Goal: Task Accomplishment & Management: Complete application form

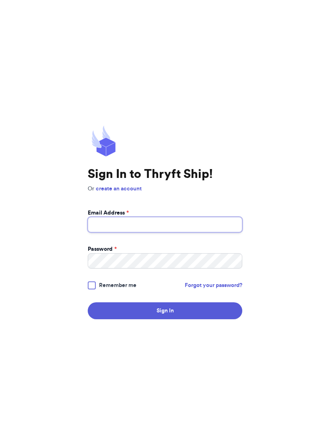
type input "[EMAIL_ADDRESS][DOMAIN_NAME]"
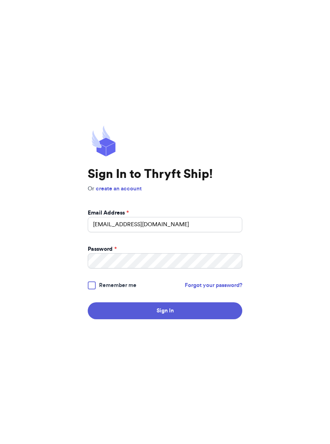
click at [165, 316] on button "Sign In" at bounding box center [165, 310] width 154 height 17
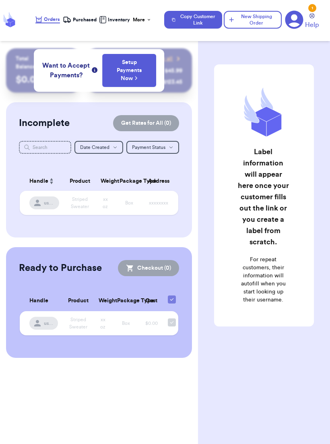
click at [177, 163] on div "Customer Link New Order Total Balance Payout $ 0.00 Recent Payments View all @ …" at bounding box center [165, 222] width 330 height 444
click at [239, 21] on button "New Shipping Order" at bounding box center [253, 20] width 58 height 18
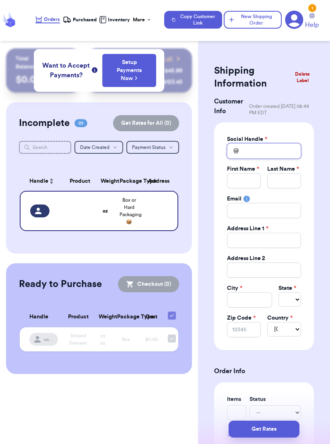
click at [287, 151] on input "Total Amount Paid" at bounding box center [264, 150] width 74 height 15
type input "k"
type input "ky"
type input "k"
type input "kl"
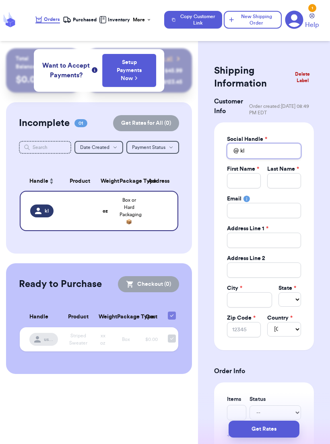
type input "kla"
type input "klaw"
type input "klawa"
type input "klawat"
type input "klawatt"
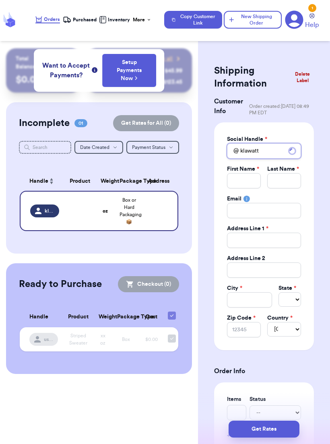
type input "klawatts"
click at [247, 178] on input "Total Amount Paid" at bounding box center [244, 180] width 34 height 15
type input "K"
type input "Ka"
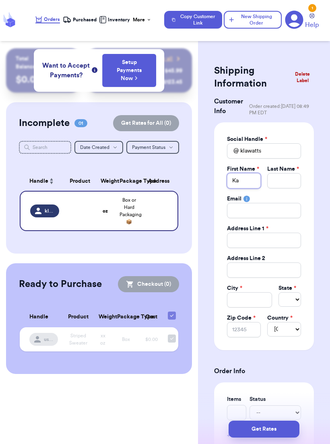
type input "[PERSON_NAME]"
type input "Kayla"
click at [286, 175] on input "Total Amount Paid" at bounding box center [284, 180] width 34 height 15
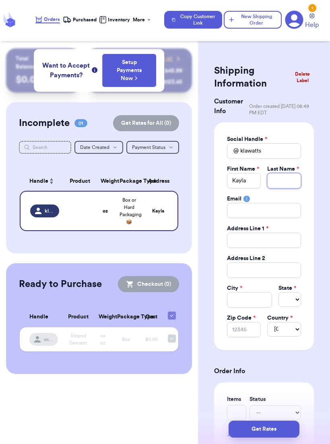
type input "W"
type input "Wa"
type input "Wat"
type input "Watt"
type input "[PERSON_NAME]"
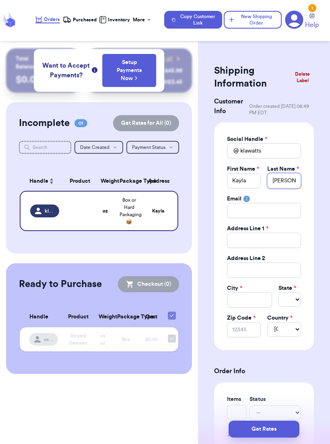
type input "[PERSON_NAME]"
click at [287, 241] on input "Total Amount Paid" at bounding box center [264, 239] width 74 height 15
type input "4"
type input "4 B"
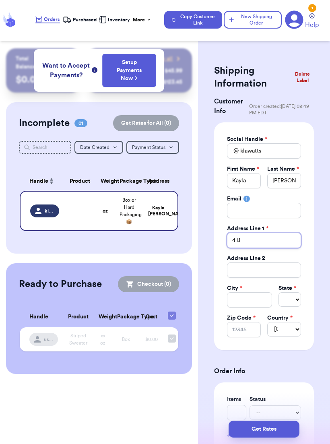
type input "4 Ba"
type input "4 Bar"
type input "4 [PERSON_NAME]"
type input "4 Barri"
type input "4 [PERSON_NAME]"
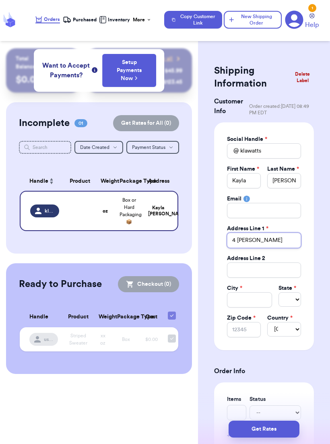
type input "4 Barrist"
type input "4 Barriste"
type input "4 Barrister"
type input "4 Barrister P"
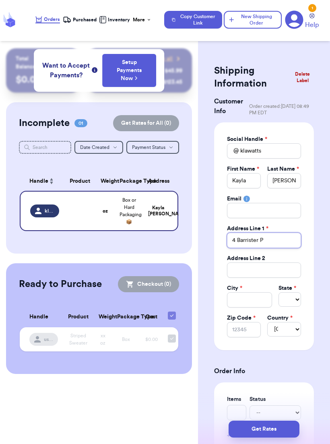
type input "[STREET_ADDRESS]"
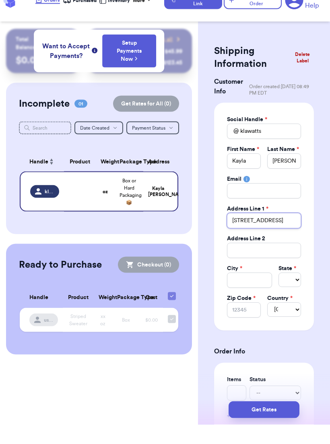
type input "[STREET_ADDRESS]"
click at [236, 292] on input "Total Amount Paid" at bounding box center [249, 299] width 45 height 15
type input "N"
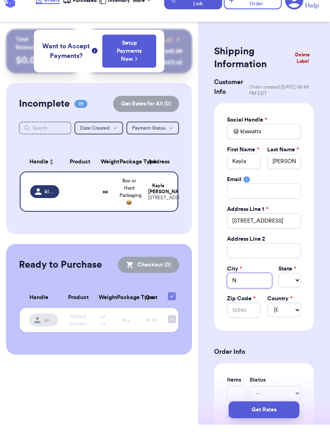
type input "Ne"
type input "New"
type input "Newf"
type input "Newfo"
type input "Newf"
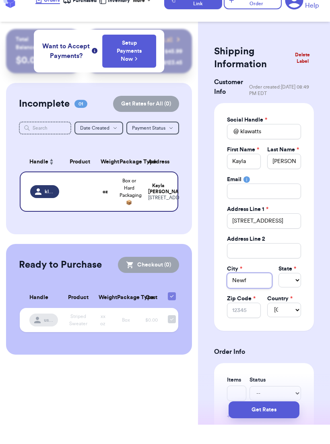
type input "New"
type input "Newp"
type input "Newpo"
type input "Newpor"
type input "[GEOGRAPHIC_DATA]"
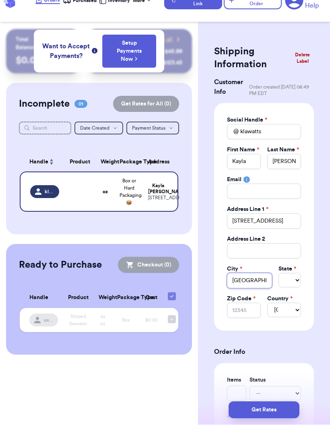
type input "Newportn"
type input "Newportne"
type input "Newportnew"
type input "Newportnews"
type input "Newport News"
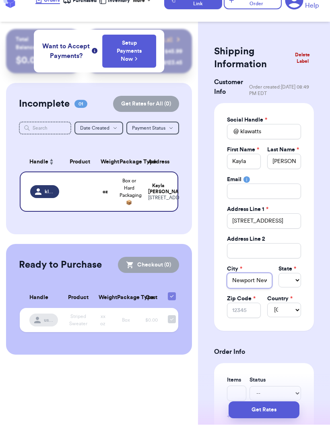
type input "Newport News"
click at [283, 292] on select "Select AL AK AZ AR CA CO [GEOGRAPHIC_DATA] DE DC [GEOGRAPHIC_DATA] [GEOGRAPHIC_…" at bounding box center [289, 299] width 23 height 14
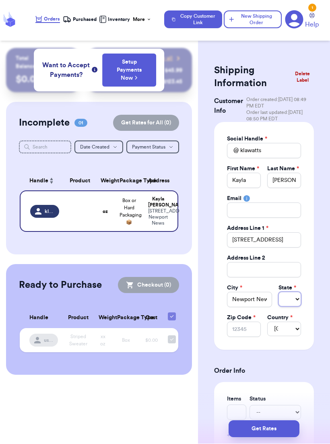
select select "VA"
click at [236, 324] on input "Zip Code *" at bounding box center [244, 329] width 34 height 15
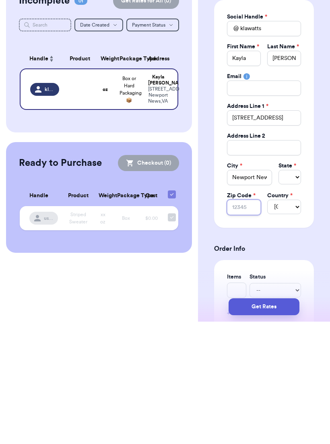
type input "2"
type input "23"
type input "236"
type input "2360"
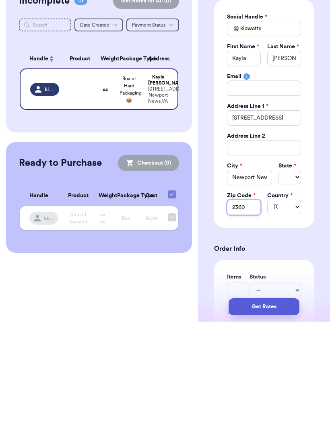
type input "23608"
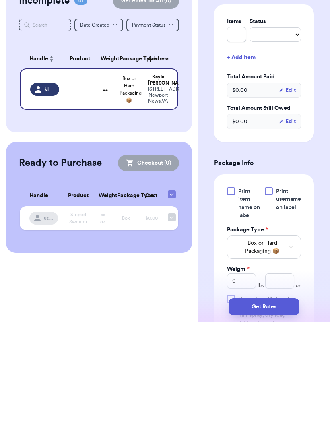
scroll to position [256, 0]
type input "23608"
click at [249, 309] on span "Print item name on label" at bounding box center [249, 325] width 22 height 32
click at [0, 0] on input "Print item name on label" at bounding box center [0, 0] width 0 height 0
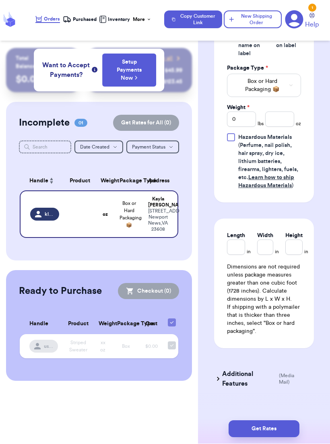
scroll to position [538, 0]
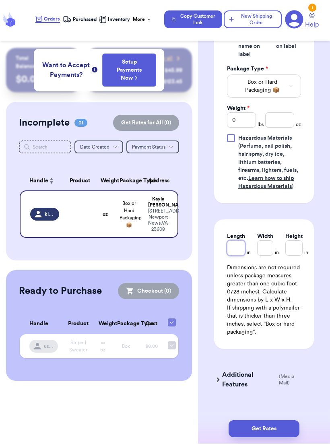
click at [240, 248] on input "Length" at bounding box center [236, 247] width 18 height 15
type input "1"
type input "10"
click at [299, 254] on input "Height *" at bounding box center [303, 247] width 21 height 15
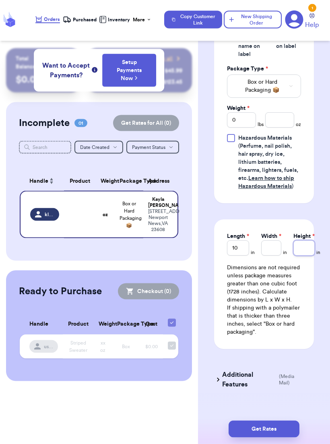
type input "1"
type input "13"
click at [275, 250] on input "Width *" at bounding box center [271, 247] width 20 height 15
type input "2"
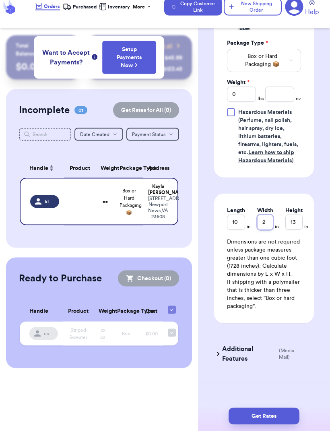
type input "2"
click at [191, 277] on div "Customer Link New Order Total Balance Payout $ 0.00 Recent Payments View all @ …" at bounding box center [165, 222] width 330 height 444
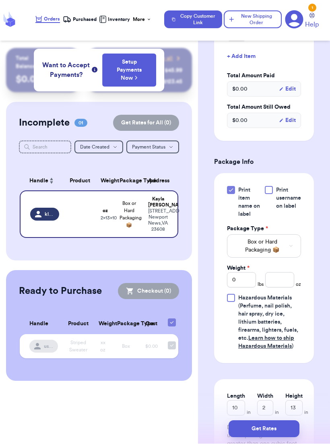
scroll to position [377, 0]
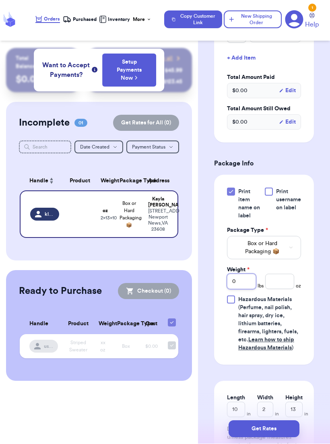
click at [243, 279] on input "0" at bounding box center [241, 281] width 29 height 15
type input "2"
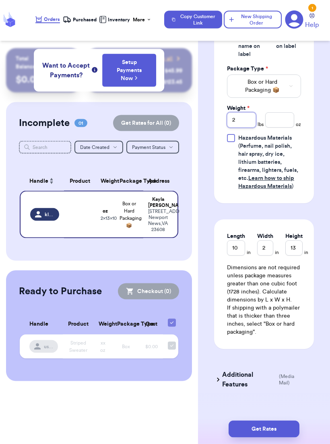
scroll to position [538, 0]
type input "2"
click at [195, 237] on div "Customer Link New Order Total Balance Payout $ 0.00 Recent Payments View all @ …" at bounding box center [165, 222] width 330 height 444
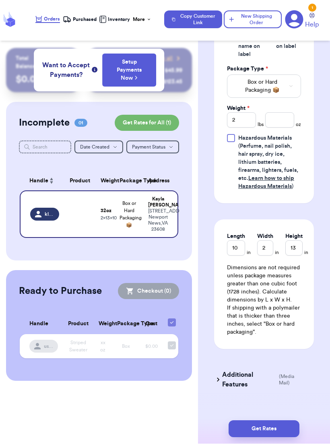
click at [290, 432] on button "Get Rates" at bounding box center [263, 428] width 71 height 17
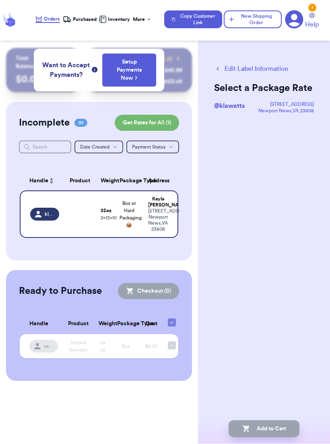
scroll to position [0, 0]
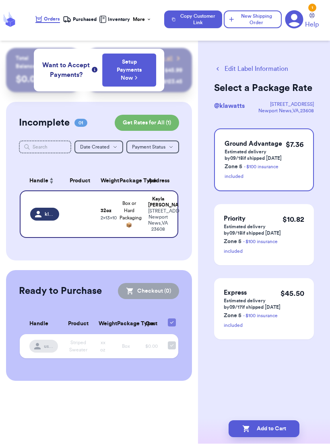
click at [284, 432] on button "Add to Cart" at bounding box center [263, 428] width 71 height 17
checkbox input "true"
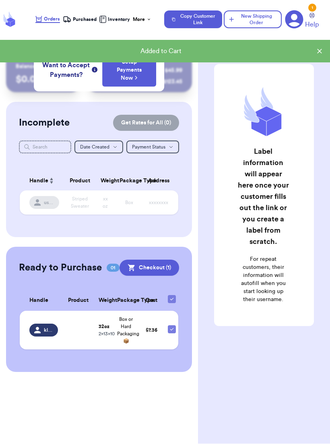
click at [257, 26] on button "New Shipping Order" at bounding box center [253, 20] width 58 height 18
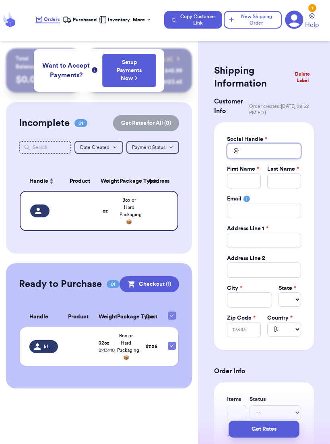
click at [291, 156] on input "Total Amount Paid" at bounding box center [264, 150] width 74 height 15
type input "b"
type input "ba"
type input "b"
type input "be"
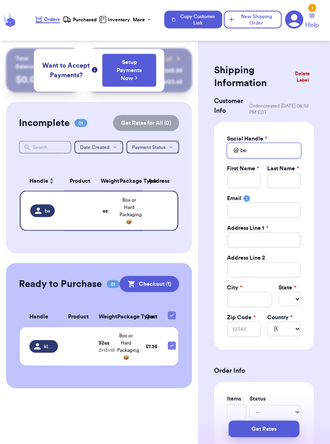
type input "bet"
type input "[PERSON_NAME]"
type input "betha"
type input "bethan"
type input "[PERSON_NAME]"
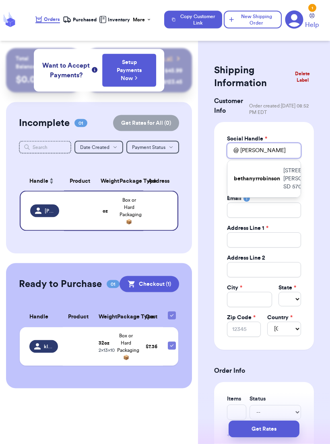
type input "bethanyr"
type input "bethanyrr"
type input "bethanyrro"
type input "bethanyrrob"
type input "bethanyrrobi"
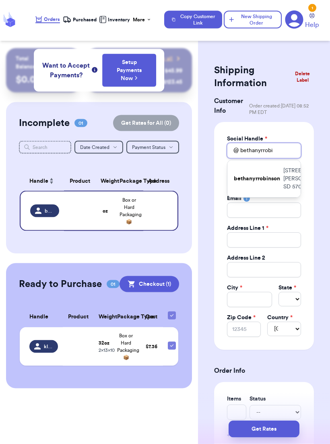
type input "bethanyrrobin"
type input "bethanyrrobins"
type input "bethanyrrobinso"
type input "bethanyrrobinson"
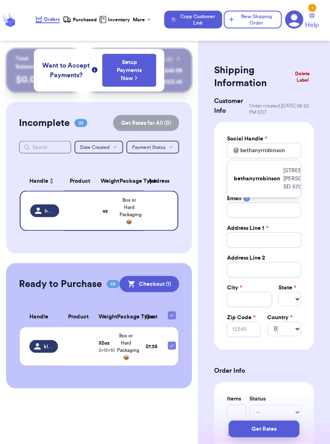
click at [275, 197] on div "bethanyrrobinson [STREET_ADDRESS][PERSON_NAME]" at bounding box center [263, 178] width 73 height 37
type input "[PERSON_NAME]"
type input "[STREET_ADDRESS]"
type input "[PERSON_NAME]"
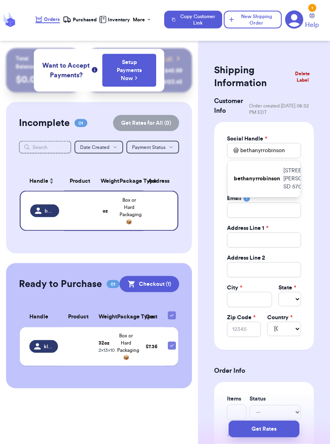
select select "SD"
type input "57005"
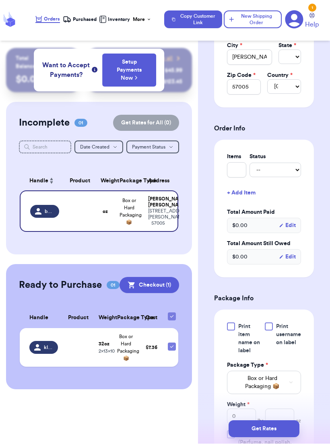
scroll to position [257, 0]
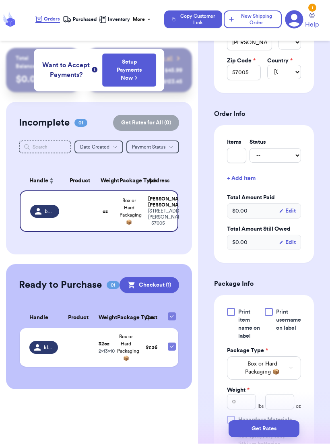
click at [249, 320] on span "Print item name on label" at bounding box center [249, 324] width 22 height 32
click at [0, 0] on input "Print item name on label" at bounding box center [0, 0] width 0 height 0
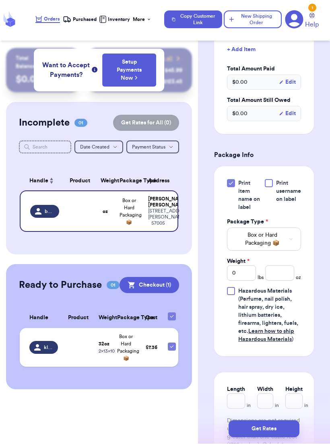
scroll to position [386, 0]
click at [245, 272] on input "0" at bounding box center [241, 272] width 29 height 15
type input "2"
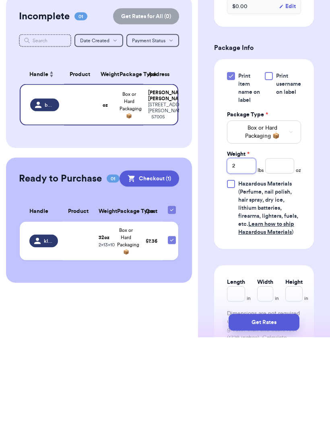
scroll to position [13, 0]
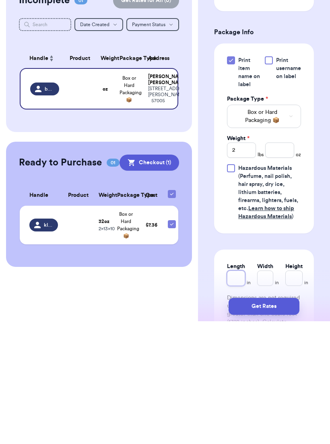
click at [230, 393] on input "Length" at bounding box center [236, 400] width 18 height 15
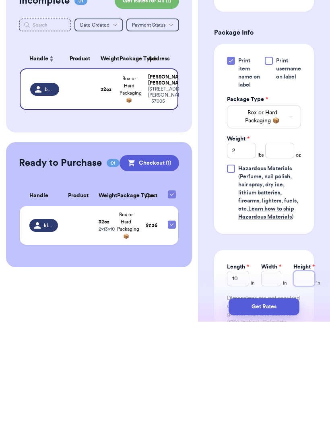
click at [310, 393] on input "Height *" at bounding box center [303, 400] width 21 height 15
click at [271, 393] on input "Width *" at bounding box center [271, 400] width 20 height 15
click at [288, 420] on button "Get Rates" at bounding box center [263, 428] width 71 height 17
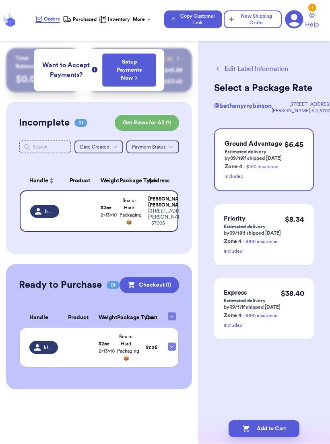
scroll to position [0, 0]
click at [282, 426] on button "Add to Cart" at bounding box center [263, 428] width 71 height 17
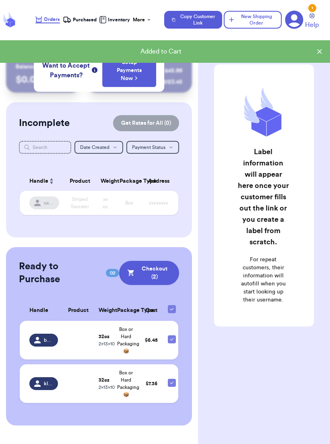
click at [261, 21] on button "New Shipping Order" at bounding box center [253, 20] width 58 height 18
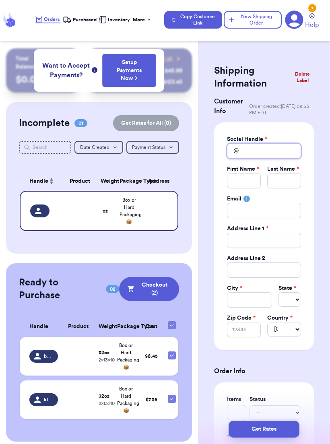
click at [288, 143] on input "Total Amount Paid" at bounding box center [264, 150] width 74 height 15
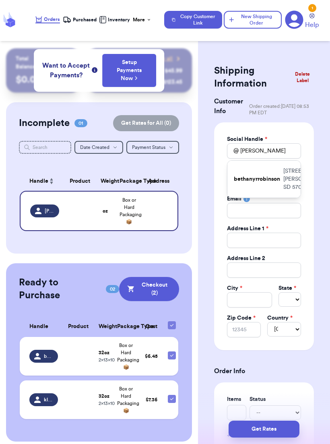
click at [287, 191] on p "[STREET_ADDRESS][PERSON_NAME]" at bounding box center [308, 179] width 51 height 24
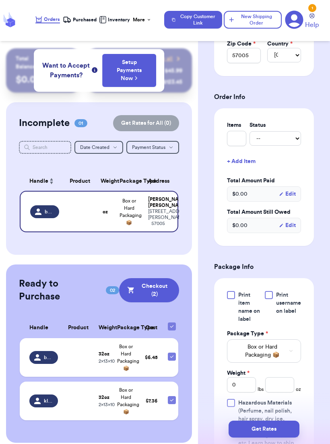
click at [242, 309] on span "Print item name on label" at bounding box center [249, 307] width 22 height 32
click at [0, 0] on input "Print item name on label" at bounding box center [0, 0] width 0 height 0
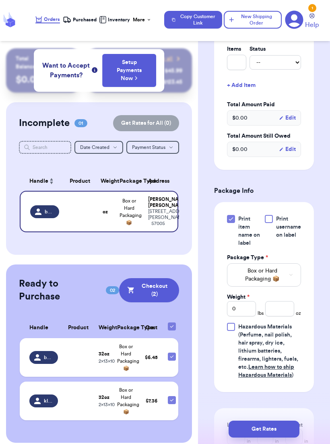
scroll to position [350, 0]
click at [250, 240] on span "Print item name on label" at bounding box center [249, 230] width 22 height 32
click at [0, 0] on input "Print item name on label" at bounding box center [0, 0] width 0 height 0
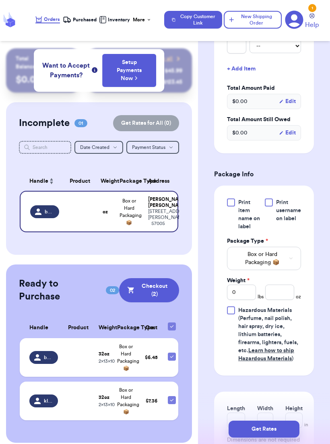
scroll to position [369, 0]
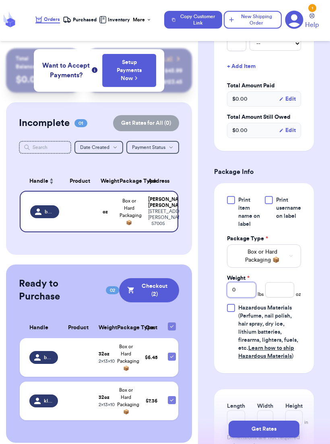
click at [251, 285] on input "0" at bounding box center [241, 289] width 29 height 15
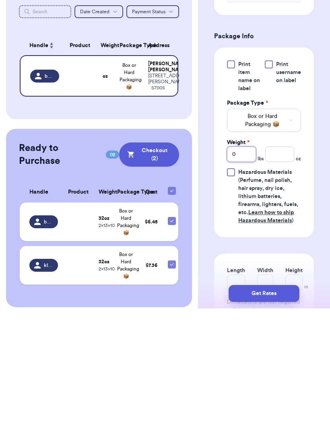
click at [251, 282] on input "0" at bounding box center [241, 289] width 29 height 15
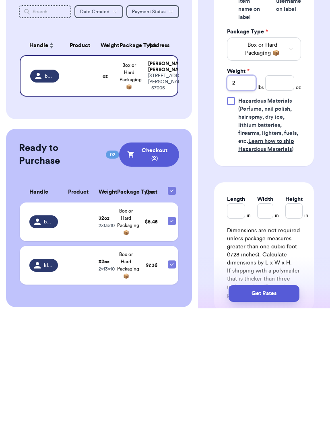
scroll to position [442, 0]
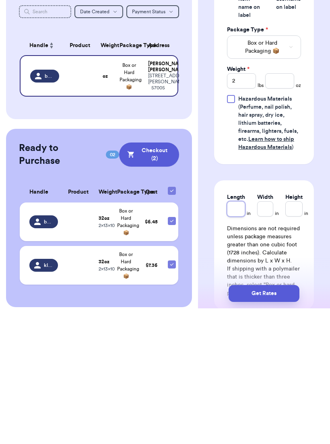
click at [240, 337] on input "Length" at bounding box center [236, 344] width 18 height 15
click at [268, 337] on input "Width *" at bounding box center [271, 344] width 20 height 15
click at [301, 337] on input "Height *" at bounding box center [303, 344] width 21 height 15
click at [287, 420] on button "Get Rates" at bounding box center [263, 428] width 71 height 17
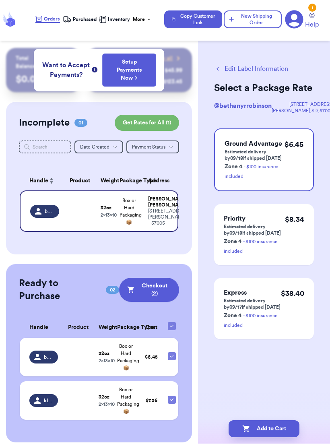
scroll to position [0, 0]
click at [283, 420] on button "Add to Cart" at bounding box center [263, 428] width 71 height 17
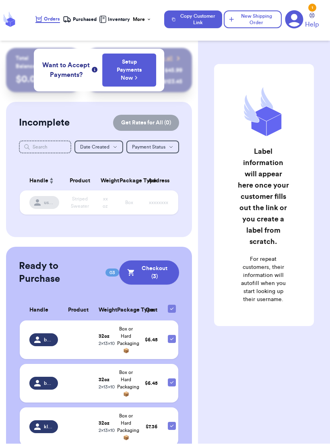
click at [75, 18] on span "Purchased" at bounding box center [85, 19] width 24 height 6
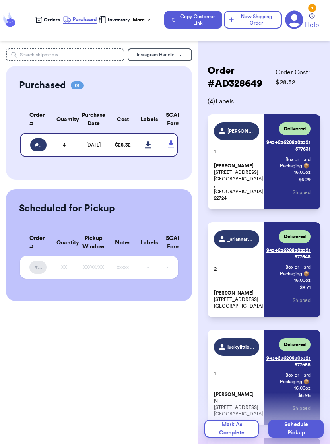
click at [48, 17] on span "Orders" at bounding box center [52, 19] width 16 height 6
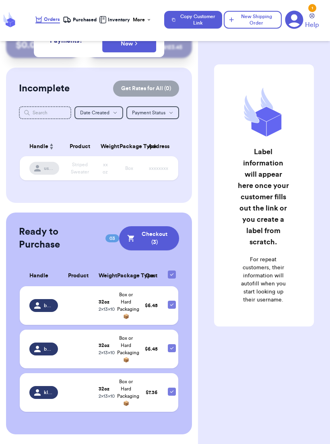
scroll to position [43, 0]
click at [116, 307] on td "Box or Hard Packaging 📦" at bounding box center [126, 305] width 28 height 39
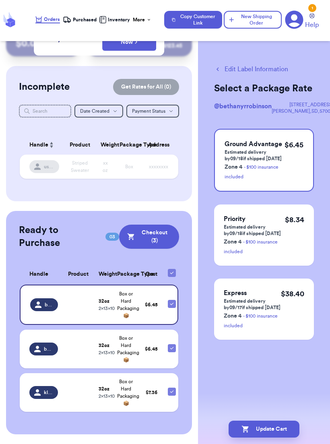
click at [297, 20] on icon at bounding box center [294, 20] width 18 height 18
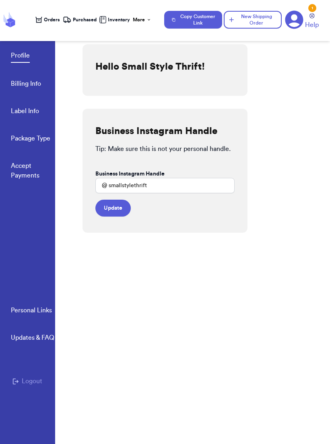
click at [45, 139] on link "Package Type" at bounding box center [30, 138] width 39 height 11
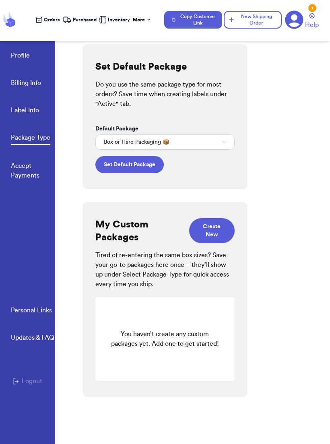
click at [220, 139] on button "Box or Hard Packaging 📦" at bounding box center [164, 141] width 139 height 15
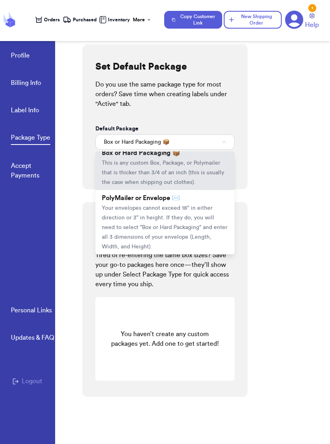
scroll to position [32, 0]
click at [243, 127] on div "Set Default Package Do you use the same package type for most orders? Save time…" at bounding box center [164, 116] width 165 height 145
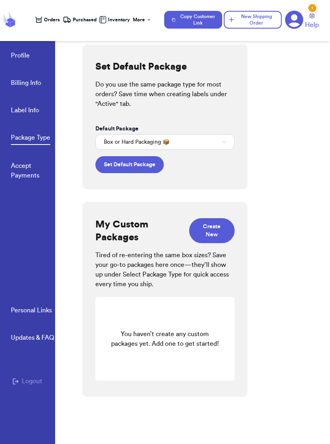
click at [28, 56] on link "Profile" at bounding box center [20, 56] width 19 height 11
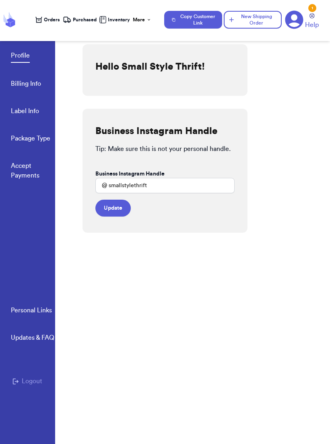
click at [41, 133] on link "Package Type" at bounding box center [30, 138] width 39 height 11
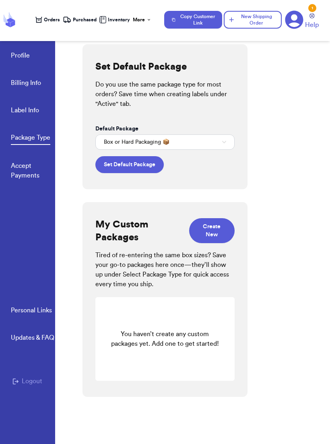
click at [165, 146] on span "Box or Hard Packaging 📦" at bounding box center [137, 142] width 66 height 8
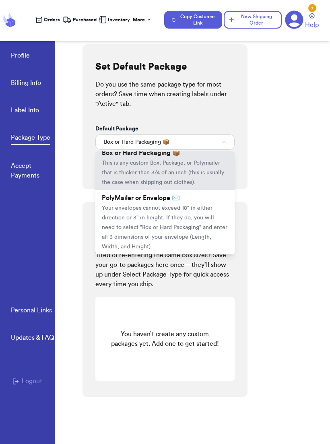
scroll to position [32, 0]
click at [101, 360] on div "You haven’t create any custom packages yet. Add one to get started!" at bounding box center [164, 339] width 139 height 84
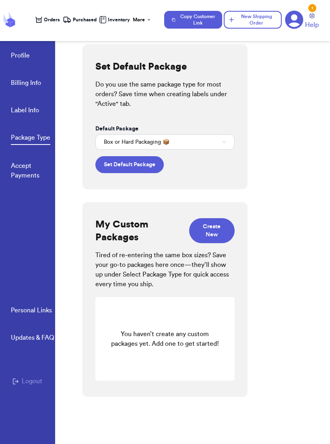
click at [203, 143] on button "Box or Hard Packaging 📦" at bounding box center [164, 141] width 139 height 15
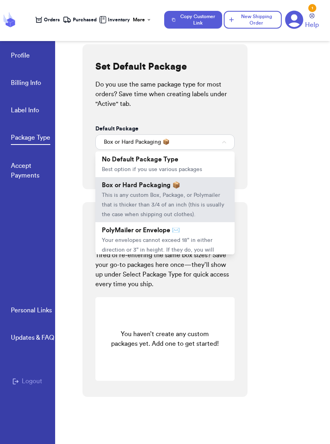
click at [210, 236] on li "PolyMailer or Envelope ✉️ Your envelopes cannot exceed 18" in either direction …" at bounding box center [164, 254] width 139 height 64
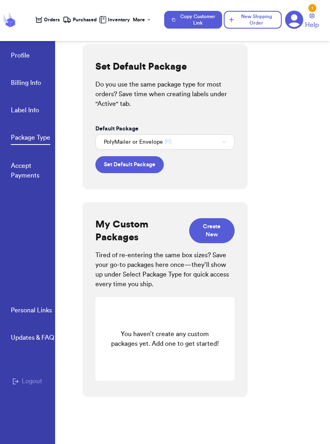
click at [144, 170] on button "Set Default Package" at bounding box center [129, 164] width 68 height 17
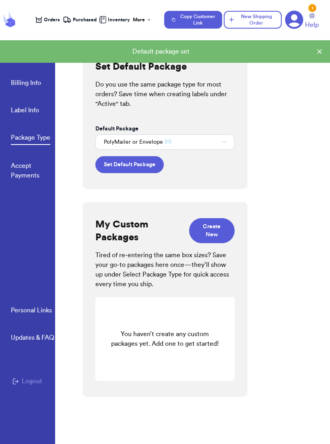
click at [45, 19] on span "Orders" at bounding box center [52, 19] width 16 height 6
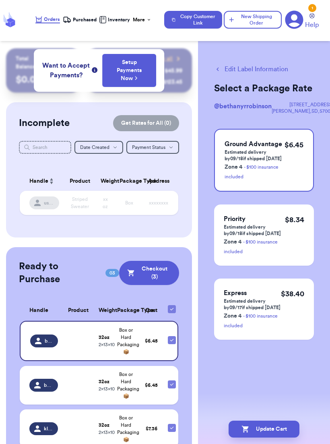
click at [230, 69] on button "Edit Label Information" at bounding box center [251, 69] width 74 height 10
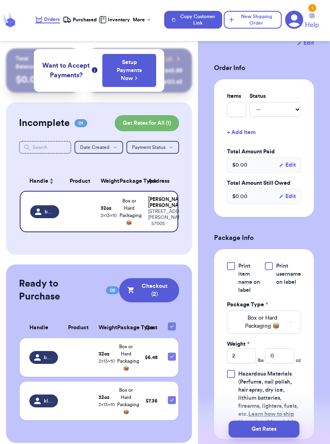
scroll to position [222, 0]
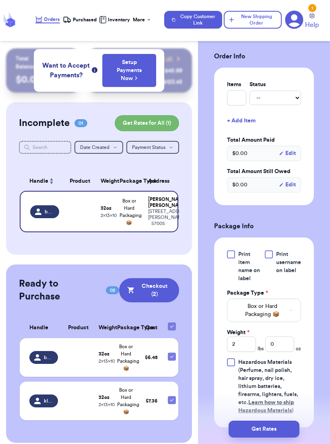
click at [230, 298] on button "Box or Hard Packaging 📦" at bounding box center [264, 309] width 74 height 23
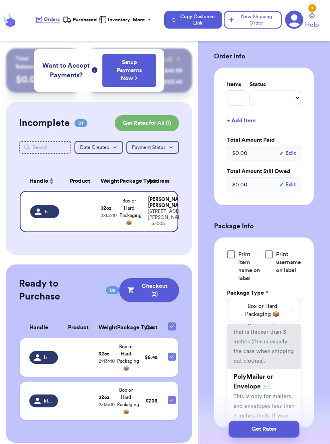
scroll to position [60, 0]
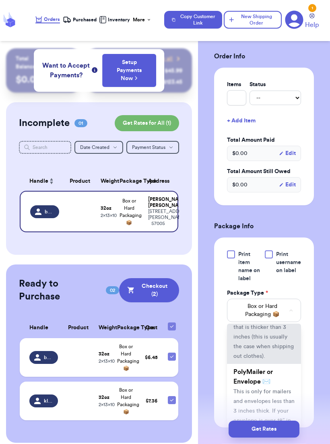
click at [248, 388] on span "This is only for mailers and envelopes less than 3 inches thick. If your envelo…" at bounding box center [263, 420] width 61 height 64
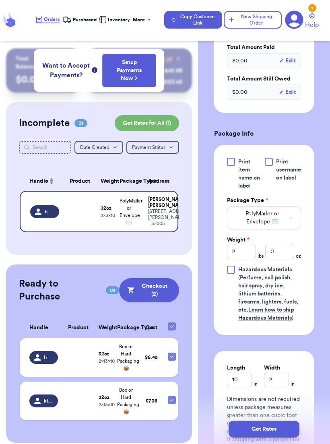
scroll to position [319, 0]
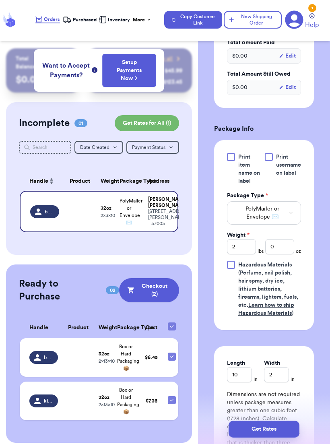
click at [243, 420] on button "Get Rates" at bounding box center [263, 428] width 71 height 17
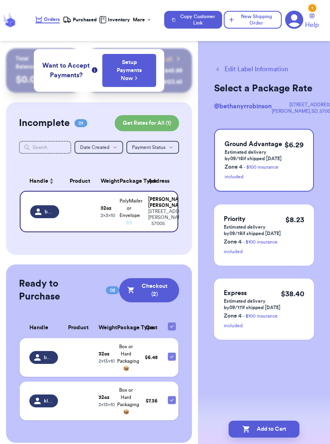
click at [248, 425] on icon "button" at bounding box center [246, 429] width 8 height 8
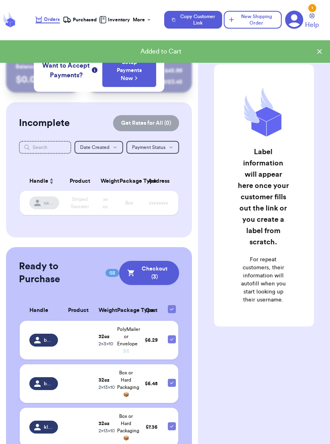
click at [122, 396] on span "Box or Hard Packaging 📦" at bounding box center [128, 383] width 22 height 27
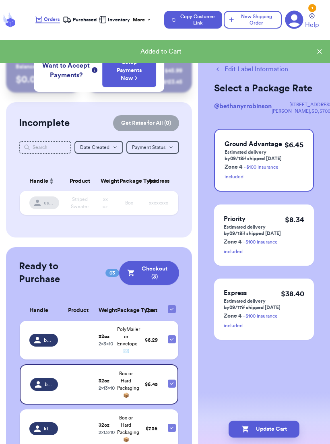
click at [235, 68] on button "Edit Label Information" at bounding box center [251, 69] width 74 height 10
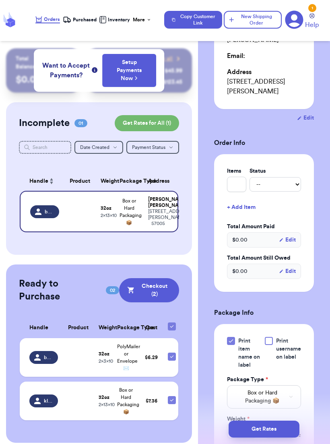
scroll to position [190, 0]
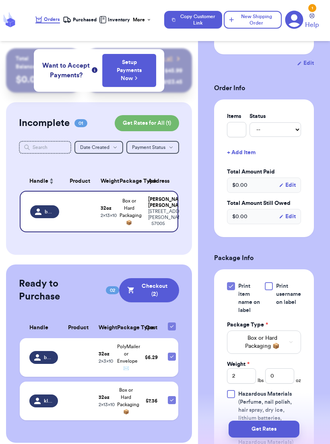
click at [242, 334] on span "Box or Hard Packaging 📦" at bounding box center [262, 342] width 54 height 16
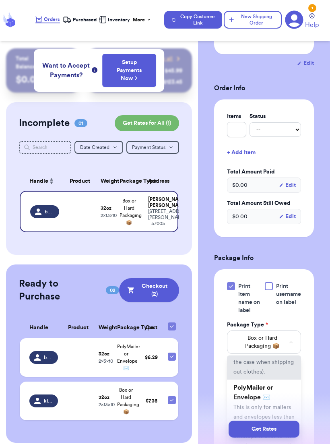
scroll to position [82, 0]
click at [242, 397] on span "This is only for mailers and envelopes less than 3 inches thick. If your envelo…" at bounding box center [263, 429] width 61 height 64
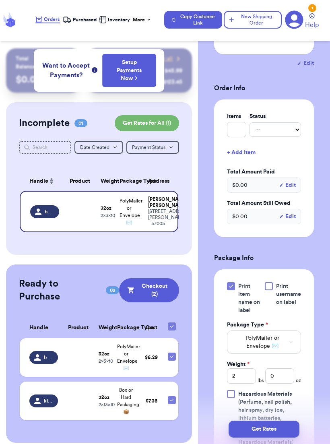
click at [245, 420] on button "Get Rates" at bounding box center [263, 428] width 71 height 17
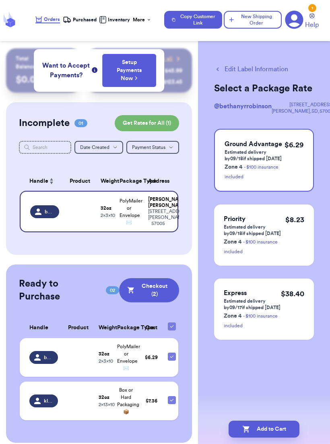
click at [245, 425] on icon "button" at bounding box center [246, 429] width 8 height 8
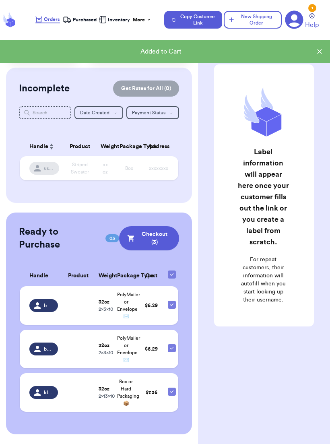
scroll to position [43, 0]
click at [140, 403] on td "$ 7.36" at bounding box center [151, 392] width 23 height 39
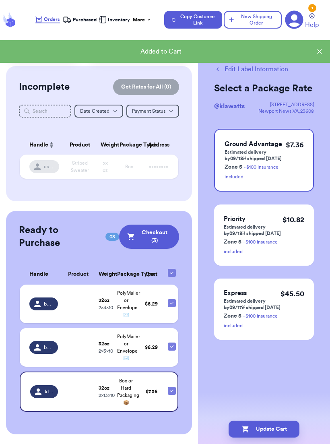
click at [229, 66] on button "Edit Label Information" at bounding box center [251, 69] width 74 height 10
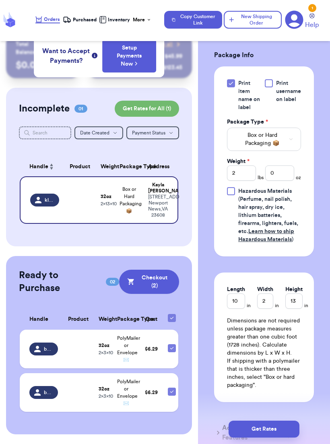
scroll to position [385, 0]
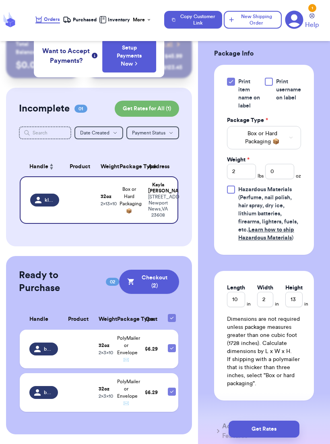
click at [246, 135] on span "Box or Hard Packaging 📦" at bounding box center [262, 137] width 54 height 16
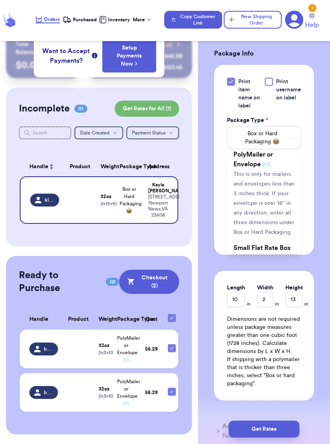
scroll to position [108, 0]
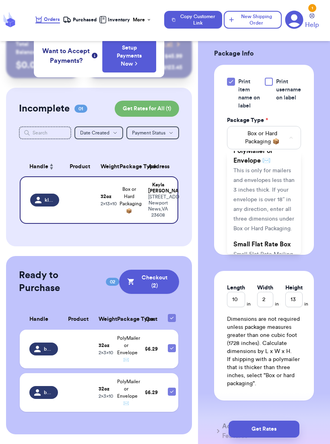
click at [240, 214] on li "PolyMailer or Envelope ✉️ This is only for mailers and envelopes less than 3 in…" at bounding box center [264, 189] width 74 height 93
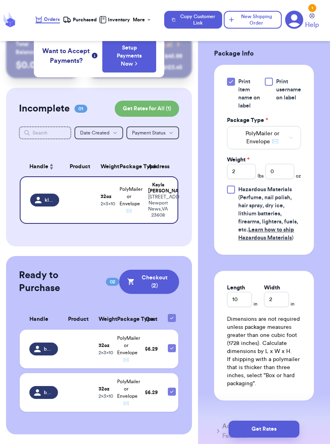
click at [244, 420] on button "Get Rates" at bounding box center [263, 428] width 71 height 17
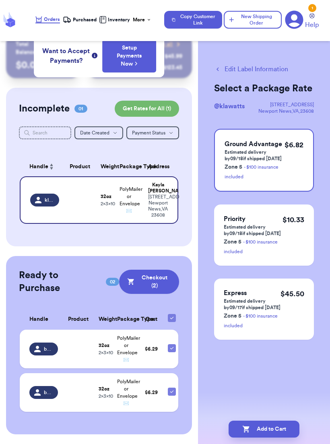
click at [241, 420] on button "Add to Cart" at bounding box center [263, 428] width 71 height 17
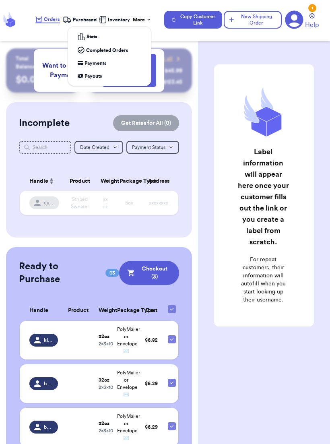
click at [144, 18] on div "More" at bounding box center [142, 19] width 18 height 6
click at [94, 32] on link "Stats" at bounding box center [109, 37] width 76 height 14
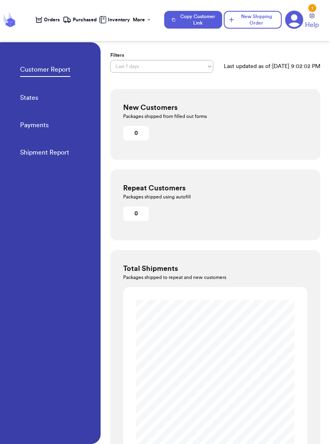
click at [28, 97] on link "States" at bounding box center [29, 98] width 18 height 11
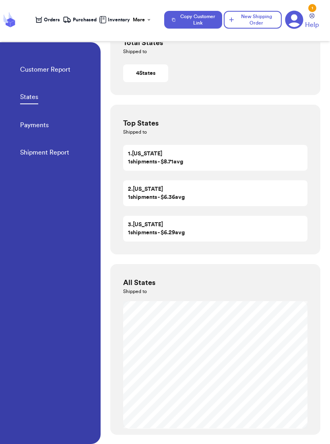
scroll to position [5, 0]
click at [49, 16] on span "Orders" at bounding box center [52, 19] width 16 height 6
